Goal: Task Accomplishment & Management: Use online tool/utility

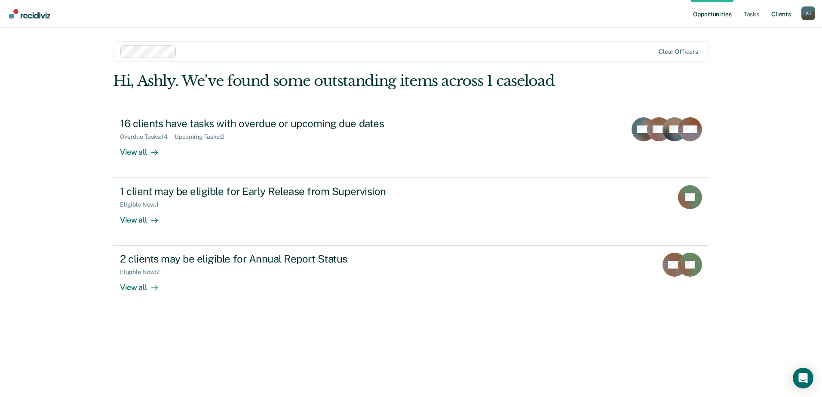
click at [781, 12] on link "Client s" at bounding box center [781, 14] width 23 height 28
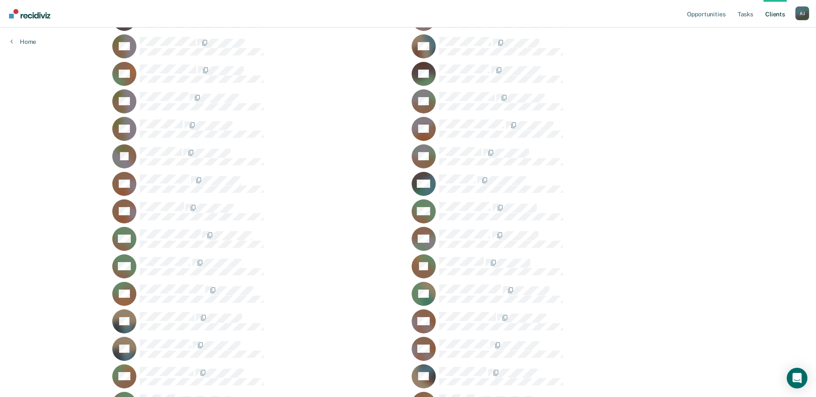
scroll to position [192, 0]
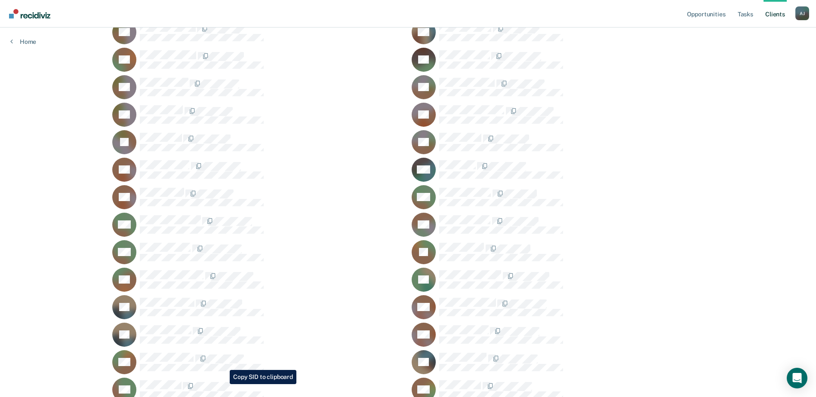
click at [223, 385] on ul "CA JA XA LA MA CB RB OB AB EB RB BB RB KB JB BB DC WC DC MC MC KC MC JC KD CE K…" at bounding box center [407, 280] width 591 height 685
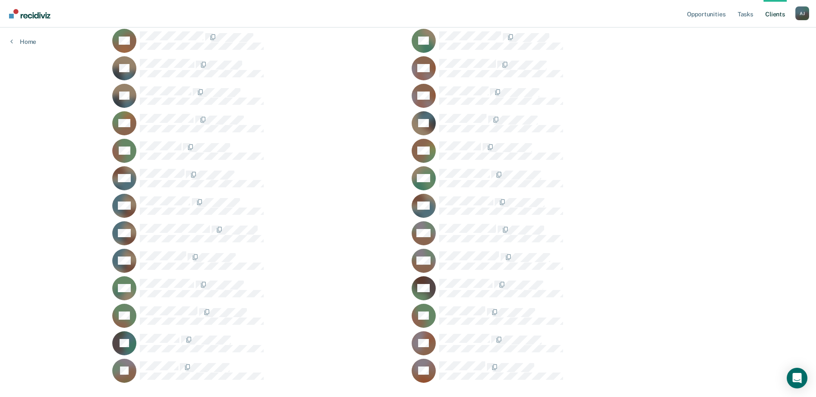
scroll to position [450, 0]
